Goal: Task Accomplishment & Management: Complete application form

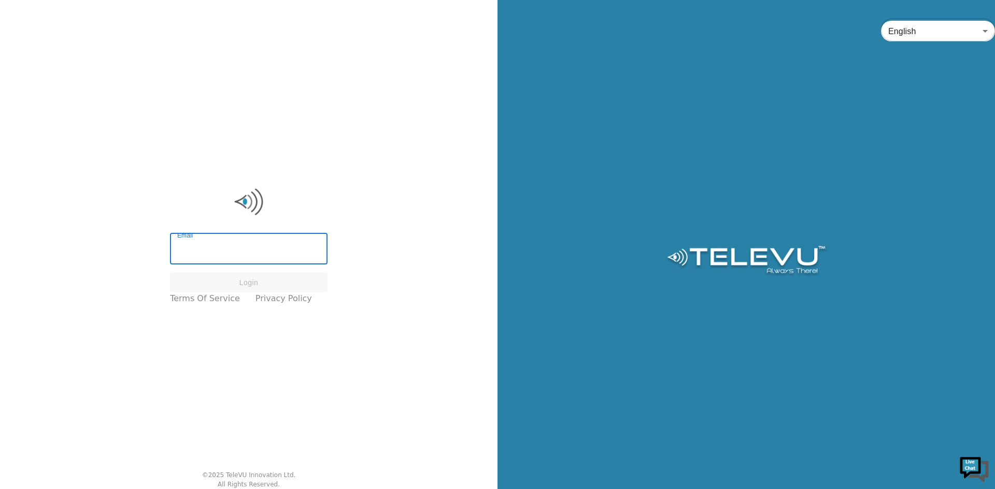
click at [232, 261] on input "Email" at bounding box center [248, 250] width 157 height 29
type input "[PERSON_NAME][EMAIL_ADDRESS][PERSON_NAME][DOMAIN_NAME]"
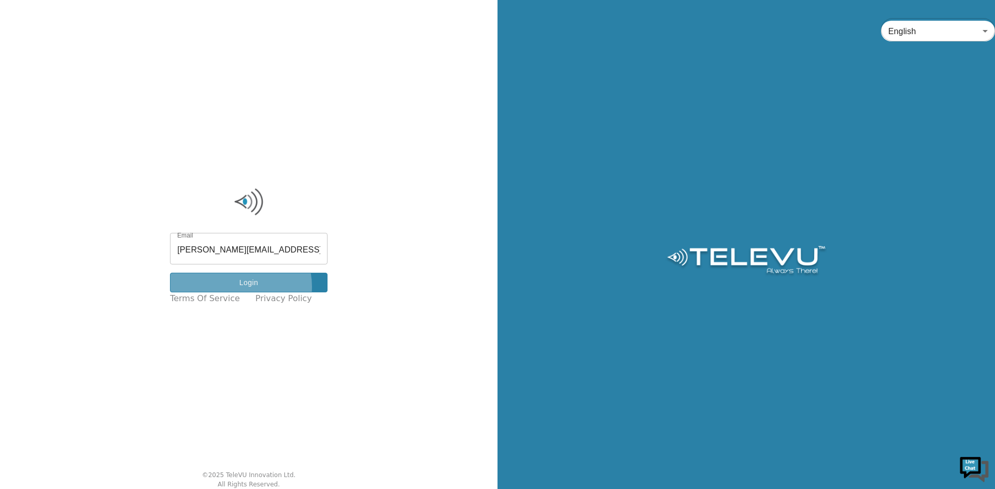
click at [243, 287] on button "Login" at bounding box center [248, 283] width 157 height 20
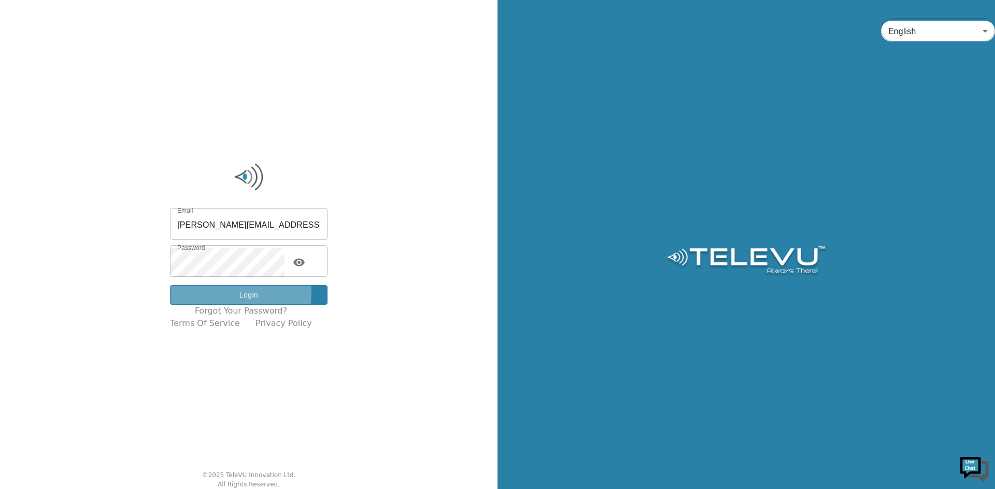
click at [201, 293] on button "Login" at bounding box center [248, 295] width 157 height 20
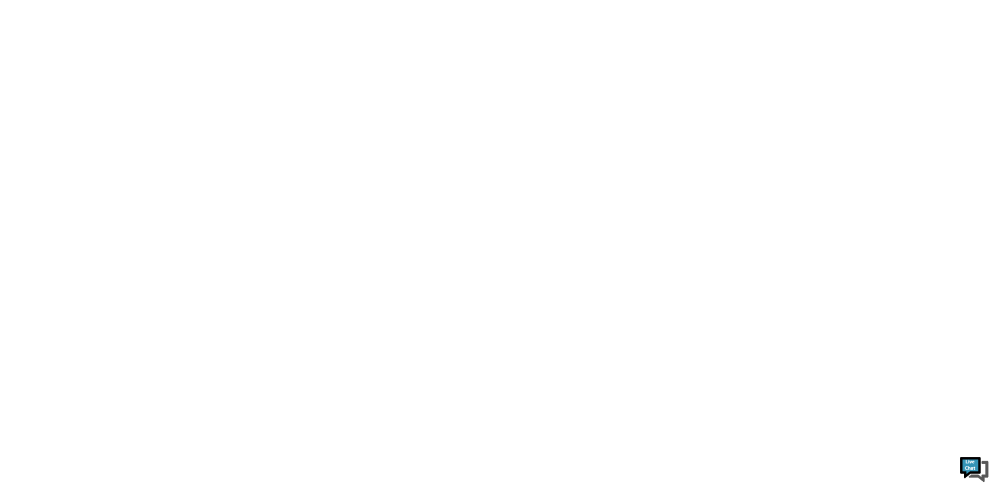
click at [273, 0] on html at bounding box center [497, 0] width 995 height 0
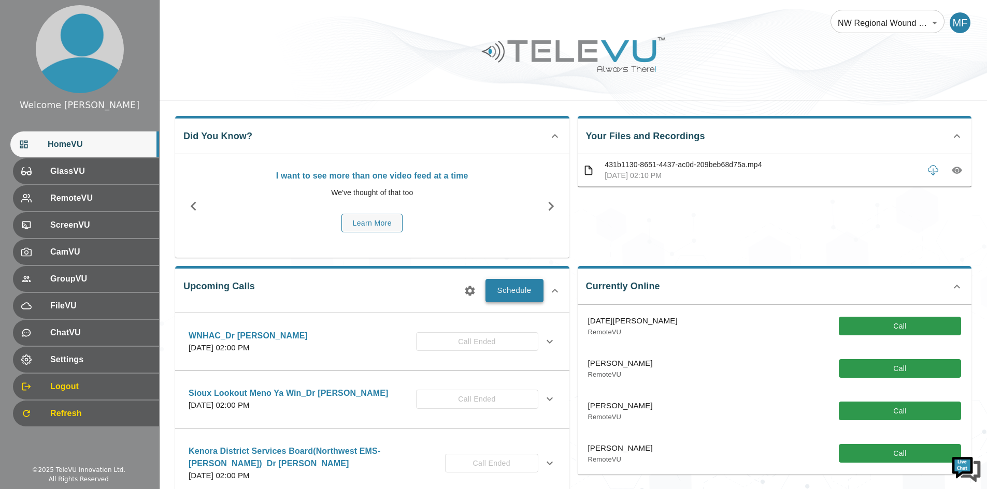
click at [495, 290] on button "Schedule" at bounding box center [514, 290] width 58 height 23
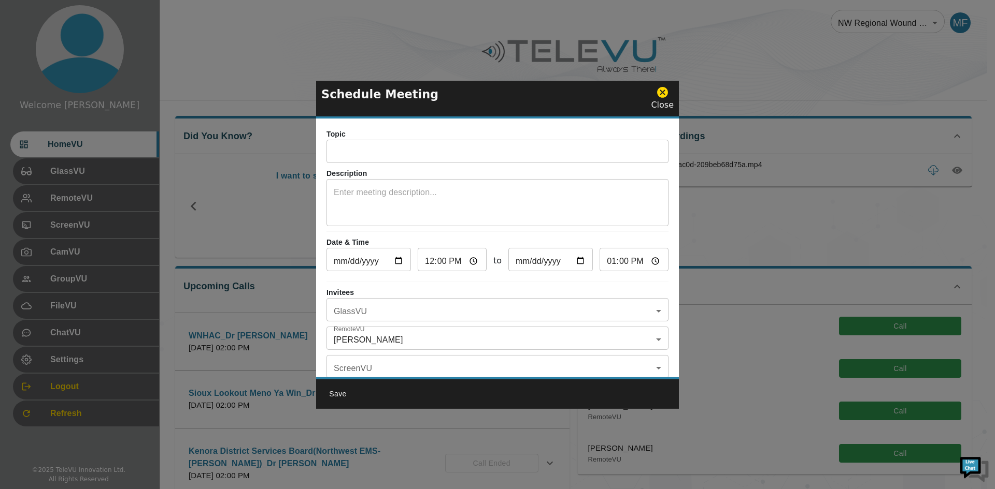
click at [368, 154] on input "text" at bounding box center [497, 152] width 342 height 21
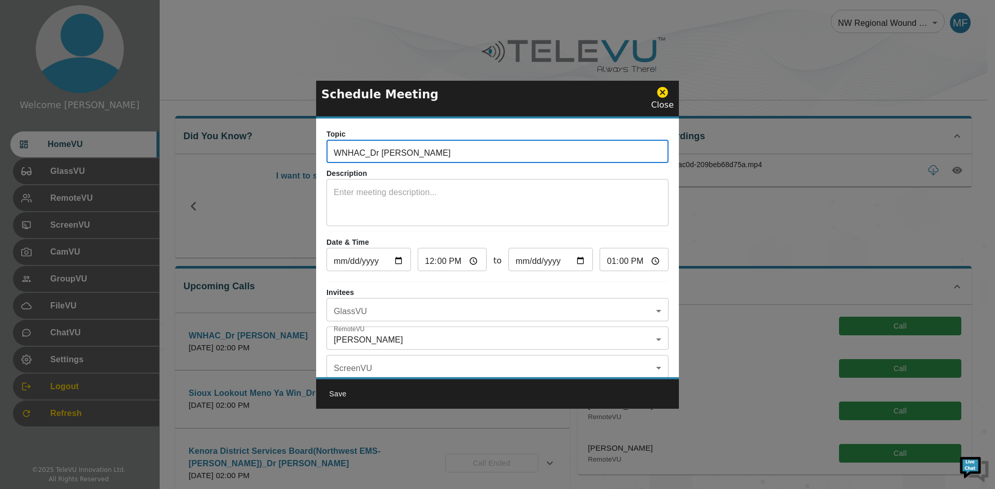
click at [364, 152] on input "WNHAC_Dr [PERSON_NAME]" at bounding box center [497, 152] width 342 height 21
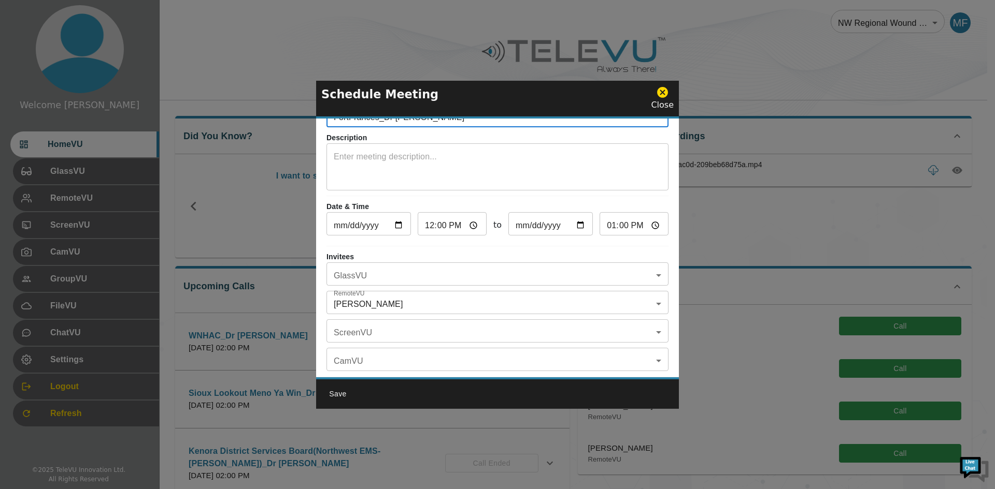
scroll to position [52, 0]
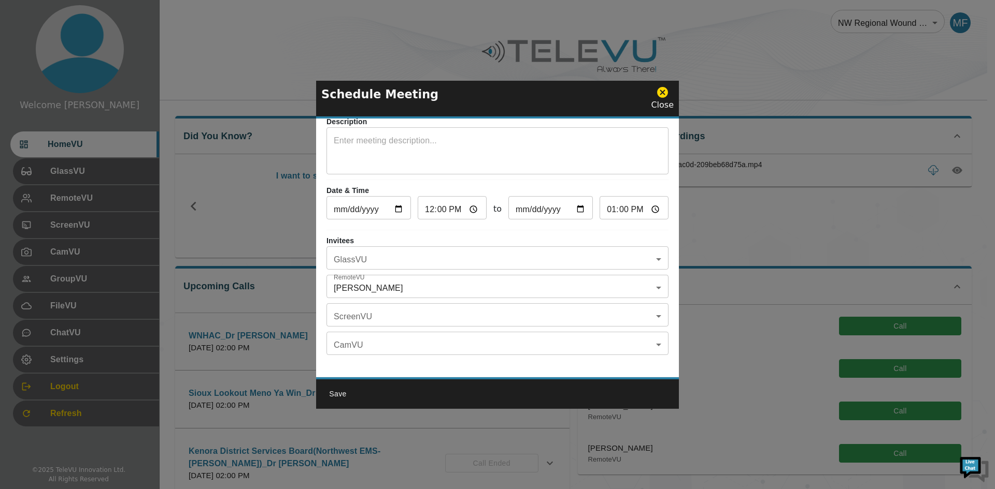
type input "FortFrances_Dr [PERSON_NAME]"
click at [437, 284] on body "Welcome [PERSON_NAME] HomeVU GlassVU RemoteVU ScreenVU CamVU GroupVU FileVU Cha…" at bounding box center [497, 404] width 995 height 808
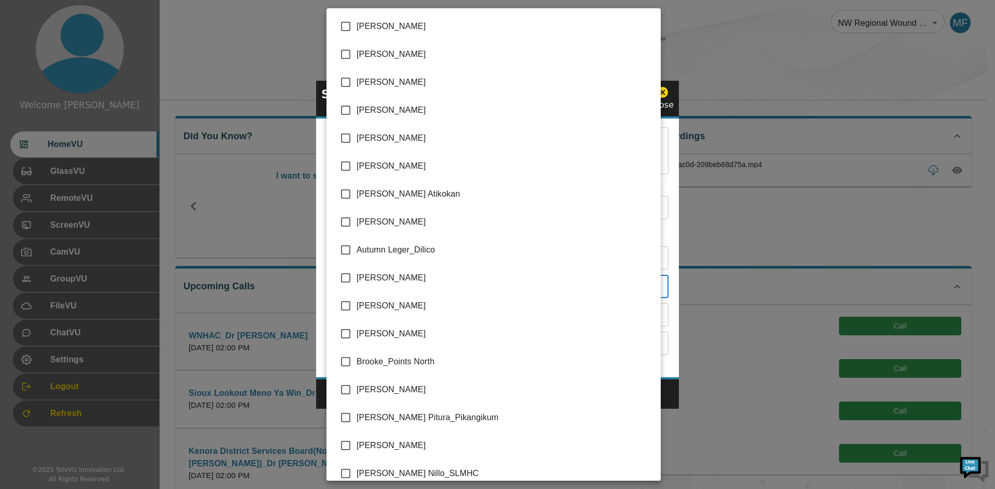
scroll to position [1600, 0]
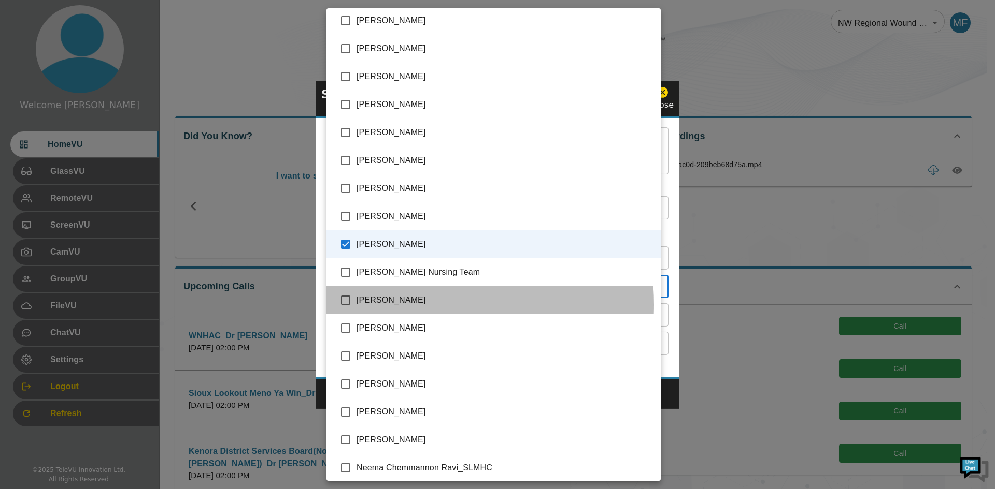
click at [395, 305] on span "[PERSON_NAME]" at bounding box center [504, 300] width 296 height 12
type input "[PERSON_NAME],[PERSON_NAME]"
checkbox input "true"
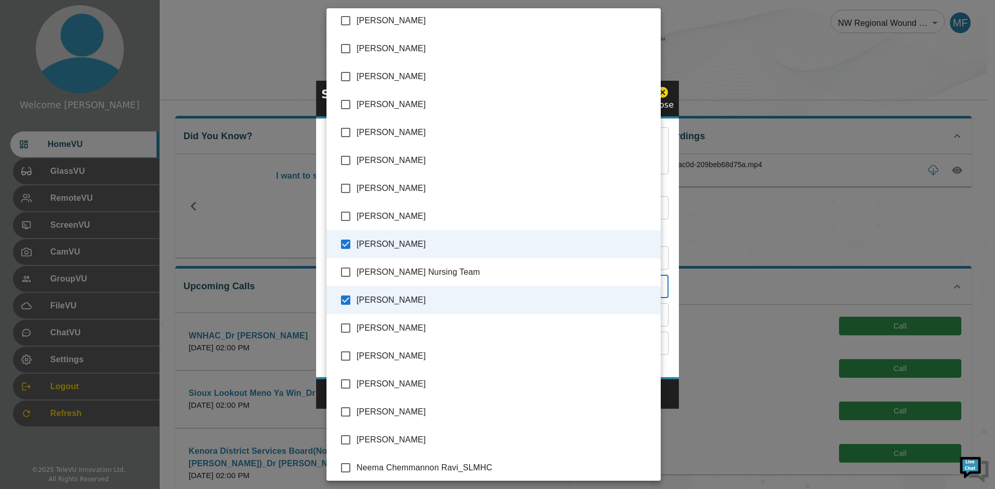
click at [667, 247] on div at bounding box center [497, 244] width 995 height 489
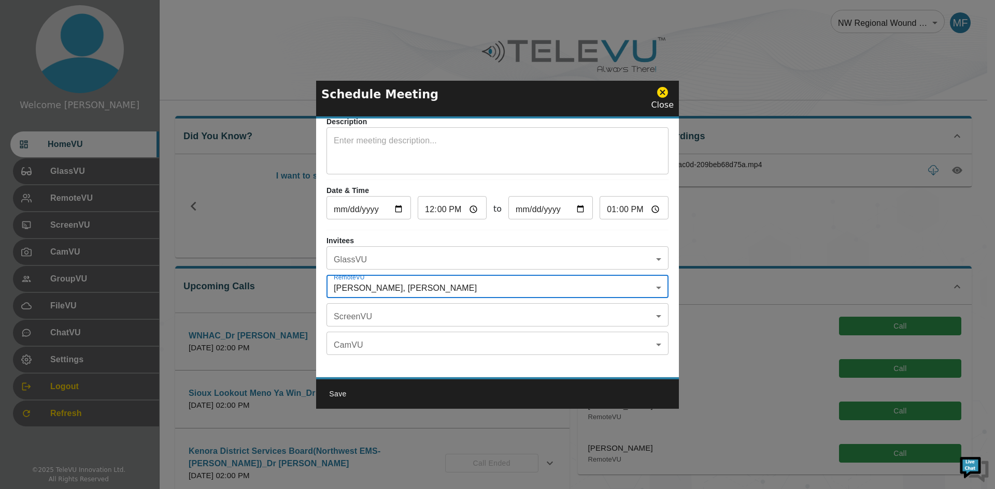
scroll to position [61, 0]
click at [439, 302] on body "Welcome [PERSON_NAME] HomeVU GlassVU RemoteVU ScreenVU CamVU GroupVU FileVU Cha…" at bounding box center [497, 404] width 995 height 808
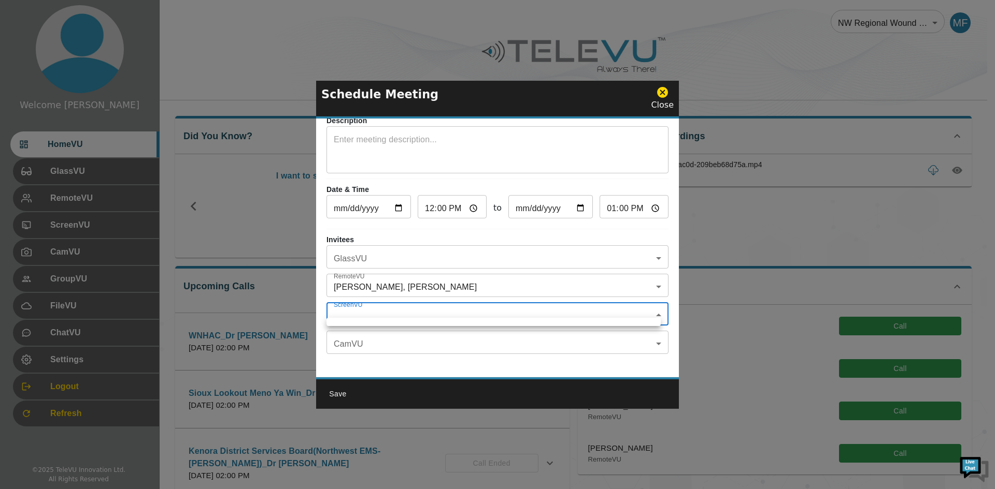
click at [530, 319] on ul at bounding box center [493, 322] width 334 height 8
click at [496, 264] on div at bounding box center [497, 244] width 995 height 489
drag, startPoint x: 520, startPoint y: 323, endPoint x: 524, endPoint y: 327, distance: 5.9
click at [520, 324] on div "Invitees GlassVU ​ GlassVU RemoteVU [PERSON_NAME], [PERSON_NAME] [PERSON_NAME],…" at bounding box center [497, 298] width 342 height 127
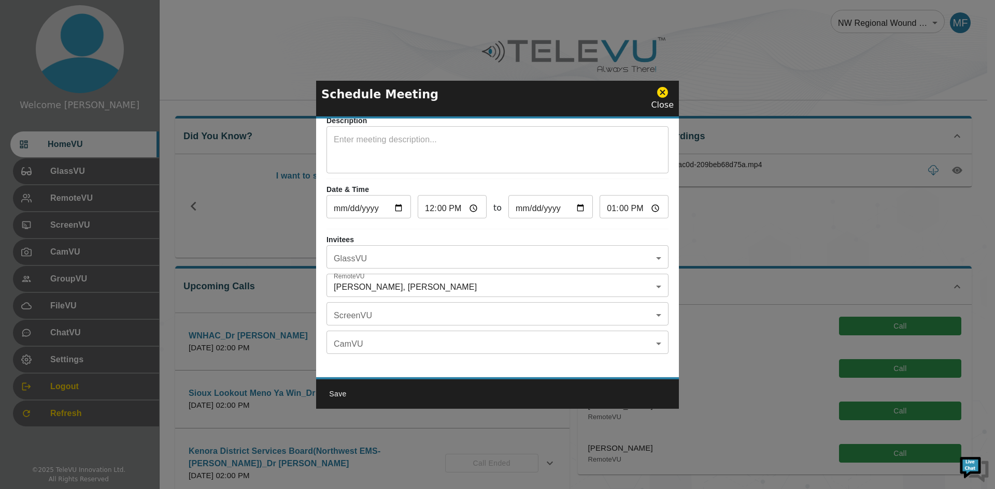
click at [493, 250] on body "Welcome [PERSON_NAME] HomeVU GlassVU RemoteVU ScreenVU CamVU GroupVU FileVU Cha…" at bounding box center [497, 404] width 995 height 808
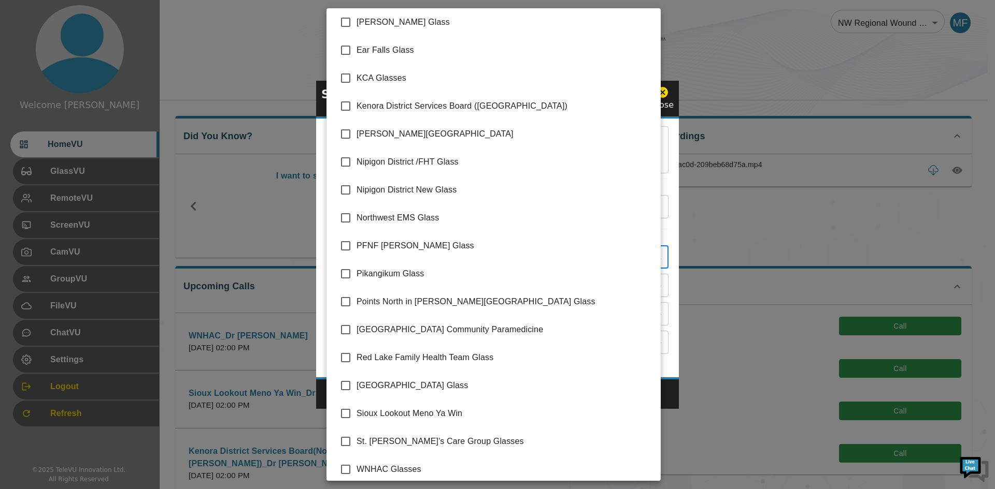
scroll to position [123, 0]
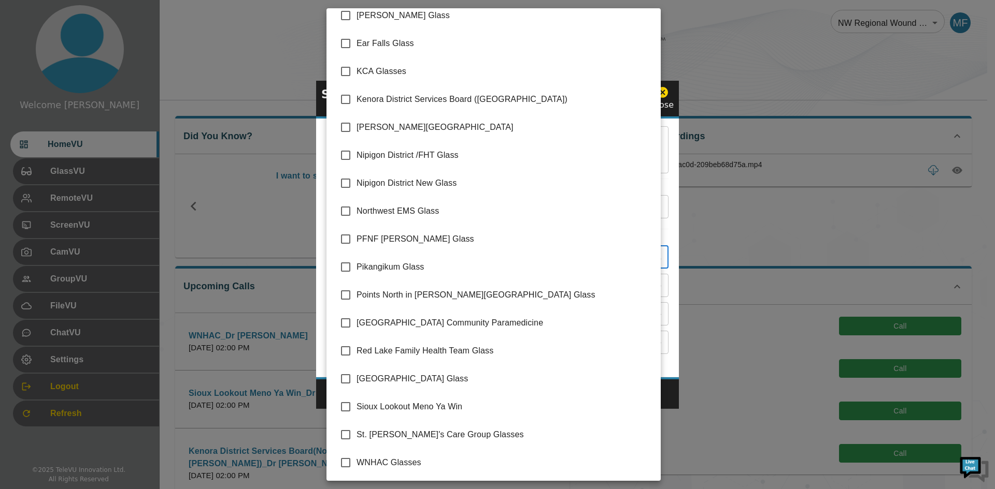
click at [411, 382] on span "[GEOGRAPHIC_DATA] Glass" at bounding box center [504, 379] width 296 height 12
type input "[GEOGRAPHIC_DATA] Glass"
checkbox input "true"
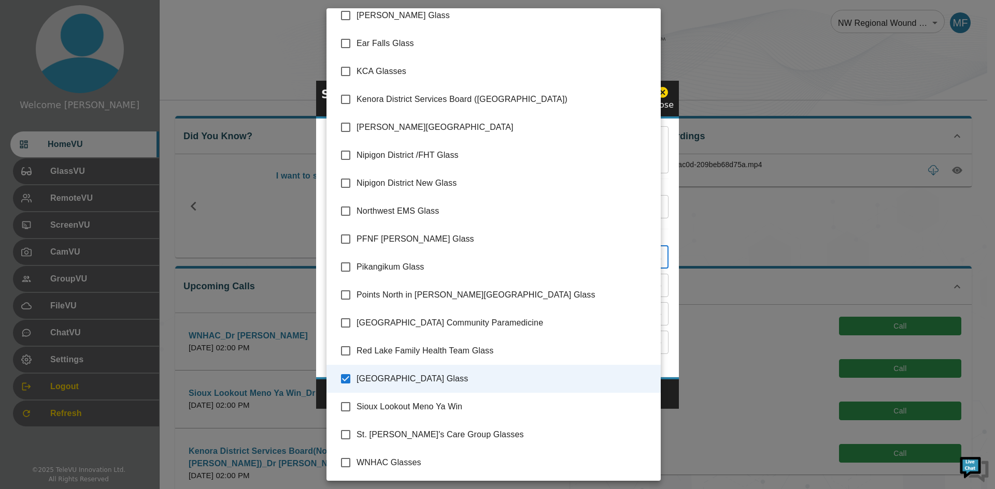
click at [671, 145] on div at bounding box center [497, 244] width 995 height 489
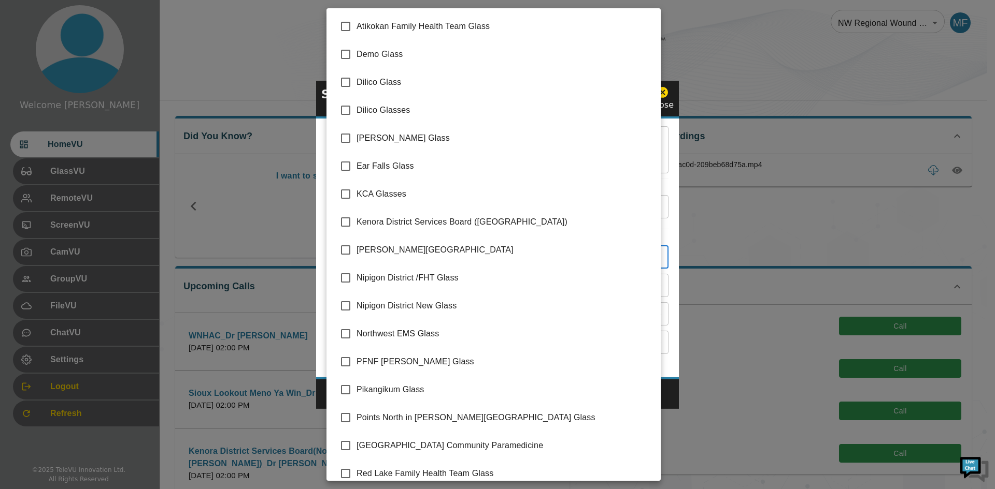
click at [645, 246] on body "Welcome [PERSON_NAME] HomeVU GlassVU RemoteVU ScreenVU CamVU GroupVU FileVU Cha…" at bounding box center [497, 404] width 995 height 808
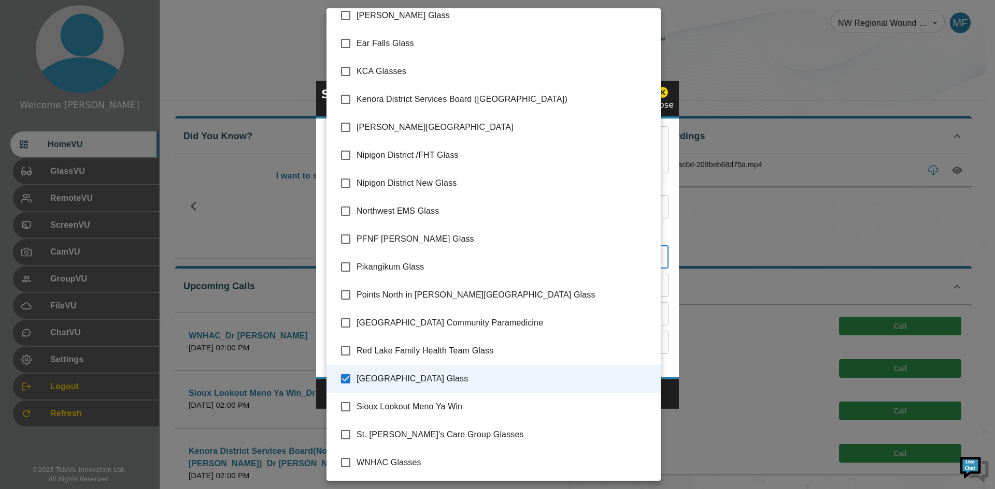
click at [672, 333] on div at bounding box center [497, 244] width 995 height 489
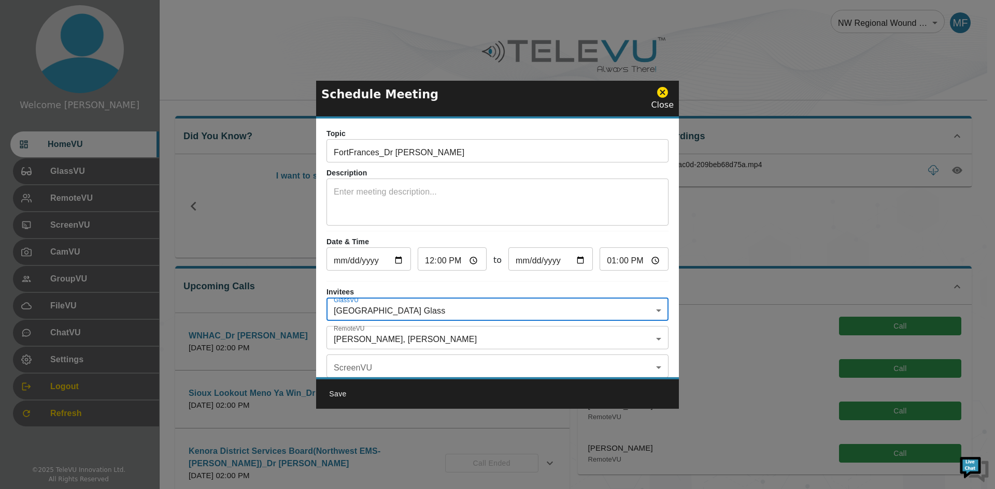
scroll to position [0, 0]
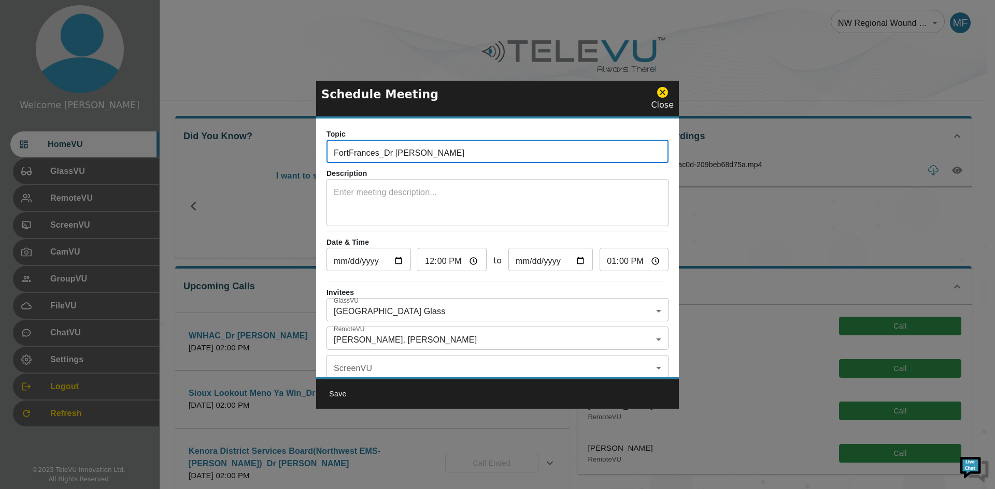
click at [378, 157] on input "FortFrances_Dr [PERSON_NAME]" at bounding box center [497, 152] width 342 height 21
type input "RiversideFortFrances_Dr [PERSON_NAME]"
click at [370, 190] on textarea at bounding box center [497, 204] width 327 height 36
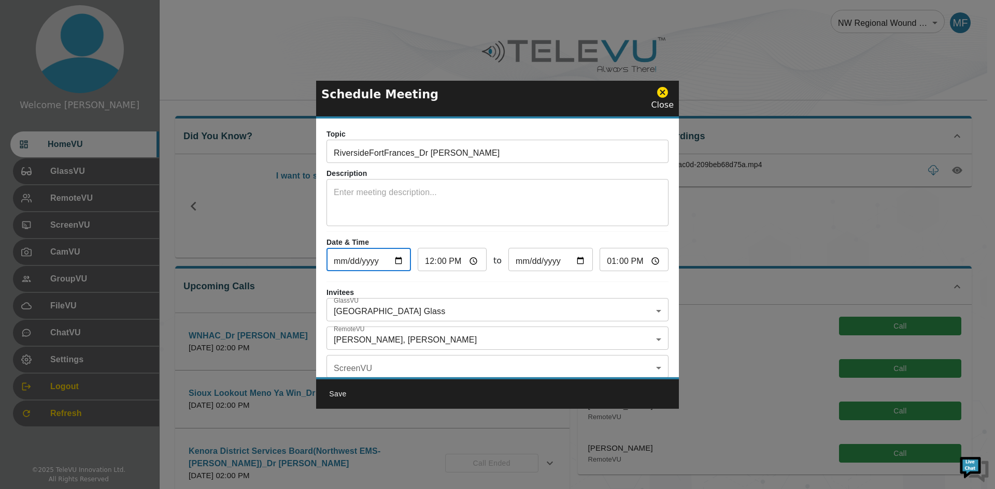
click at [399, 270] on input "[DATE]" at bounding box center [368, 261] width 84 height 21
click at [392, 258] on input "[DATE]" at bounding box center [368, 261] width 84 height 21
type input "[DATE]"
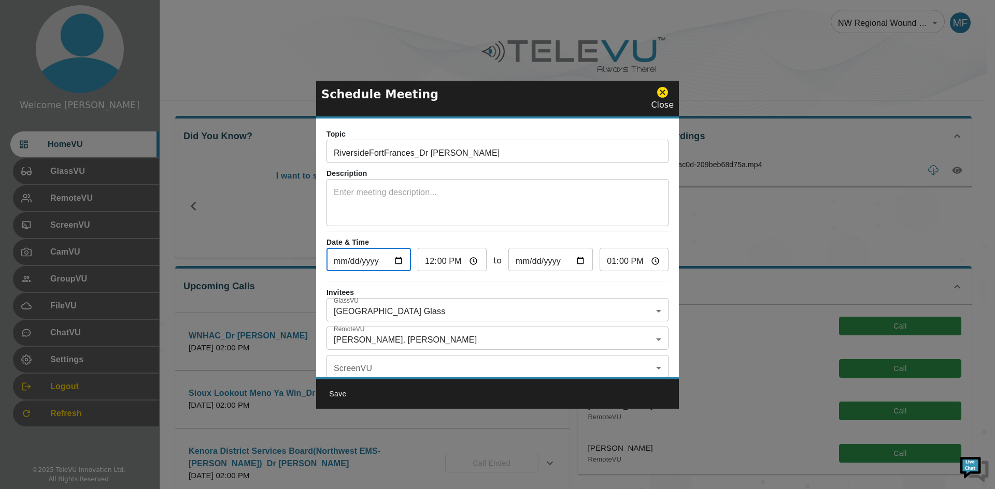
type input "[DATE]"
click at [466, 260] on input "12:00" at bounding box center [451, 261] width 69 height 21
type input "14:00"
type input "15:00"
type input "14:00"
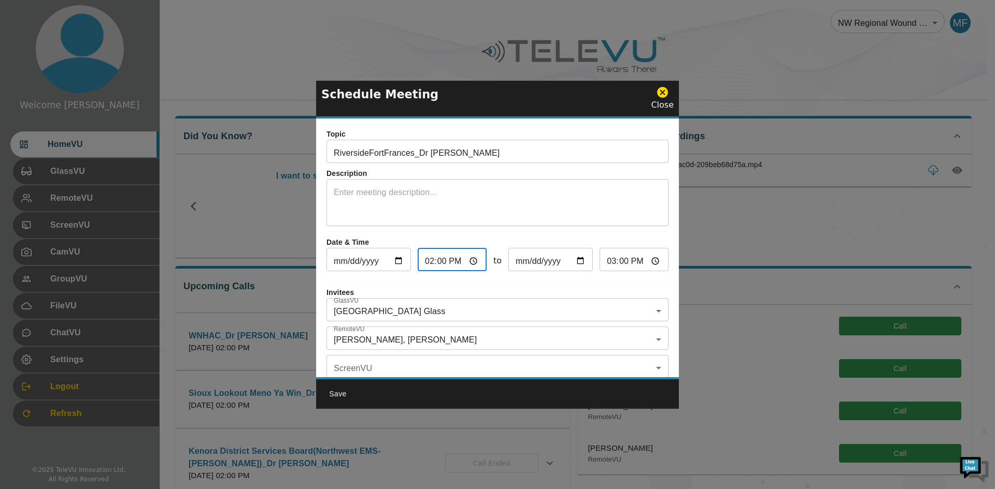
click at [528, 285] on div "Topic RiversideFortFrances_Dr [PERSON_NAME] ​ Description x ​ Date & Time [DATE…" at bounding box center [497, 248] width 363 height 259
click at [334, 397] on button "Save" at bounding box center [337, 394] width 33 height 19
